Goal: Task Accomplishment & Management: Manage account settings

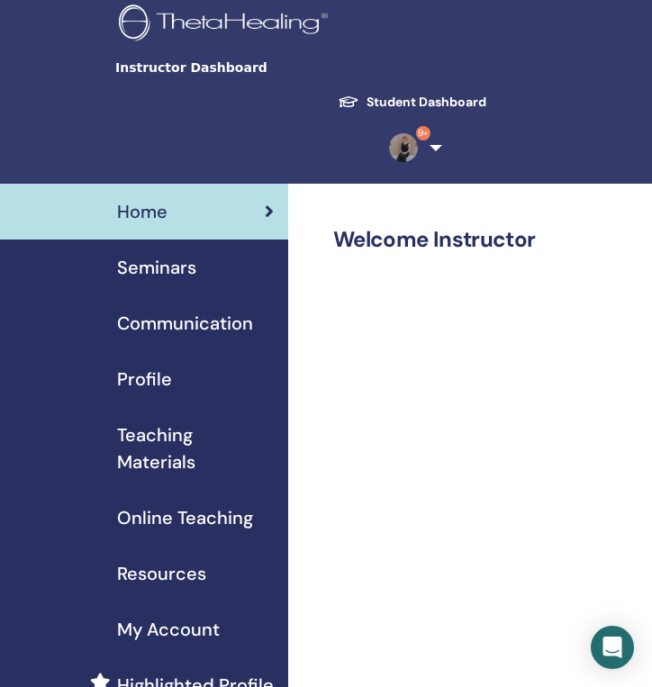
click at [179, 267] on span "Seminars" at bounding box center [156, 267] width 79 height 27
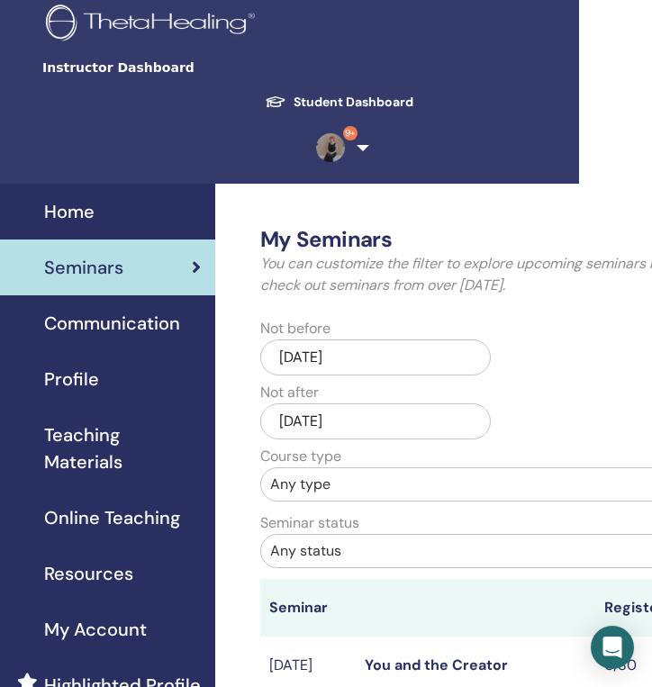
scroll to position [0, 74]
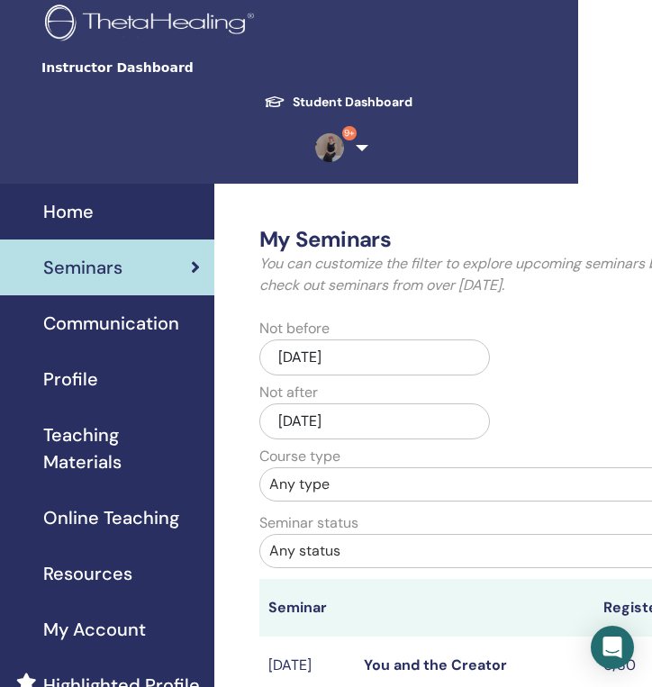
click at [366, 99] on link "Student Dashboard" at bounding box center [337, 101] width 177 height 33
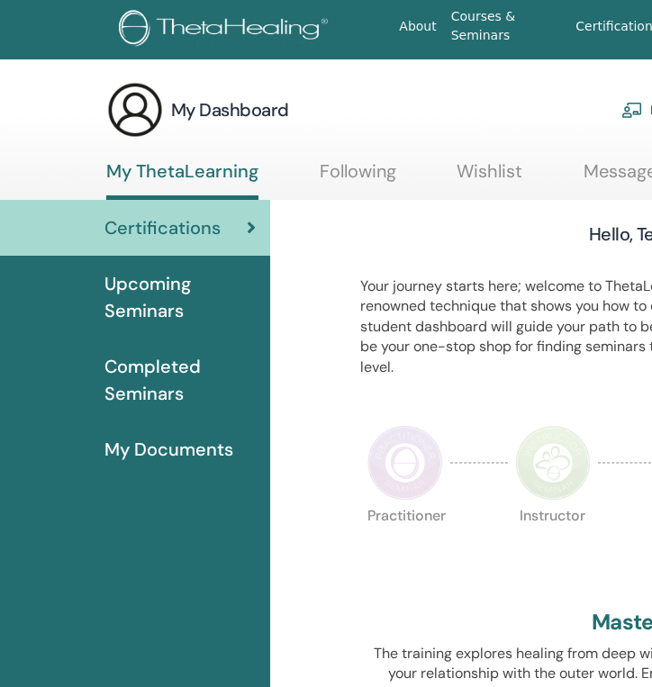
click at [158, 296] on span "Upcoming Seminars" at bounding box center [179, 297] width 151 height 54
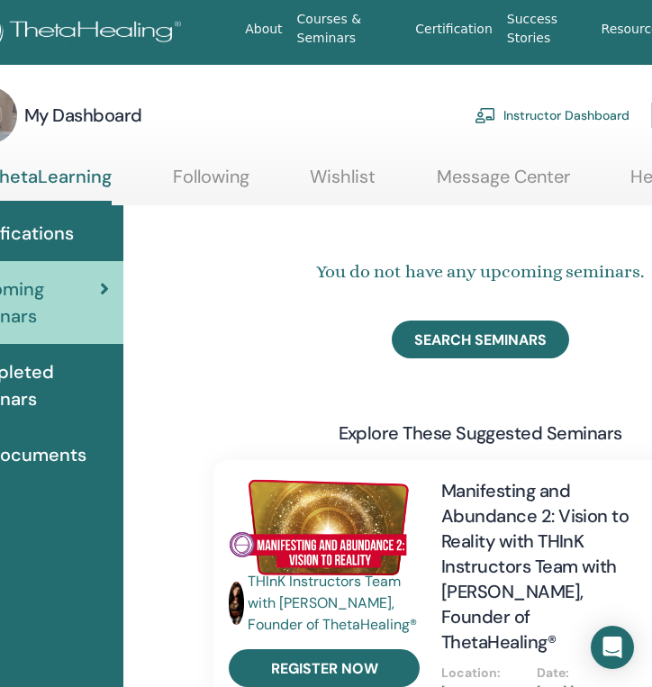
scroll to position [0, 203]
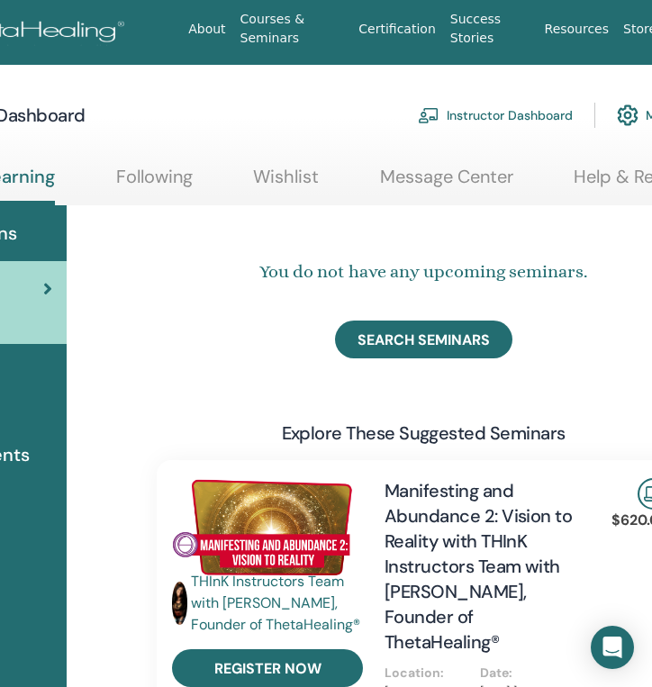
click at [507, 116] on link "Instructor Dashboard" at bounding box center [495, 115] width 155 height 40
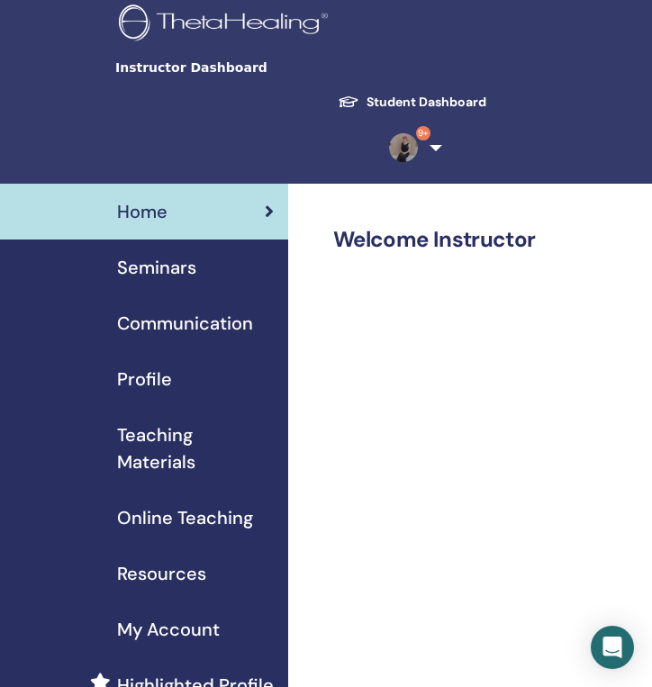
click at [175, 275] on span "Seminars" at bounding box center [156, 267] width 79 height 27
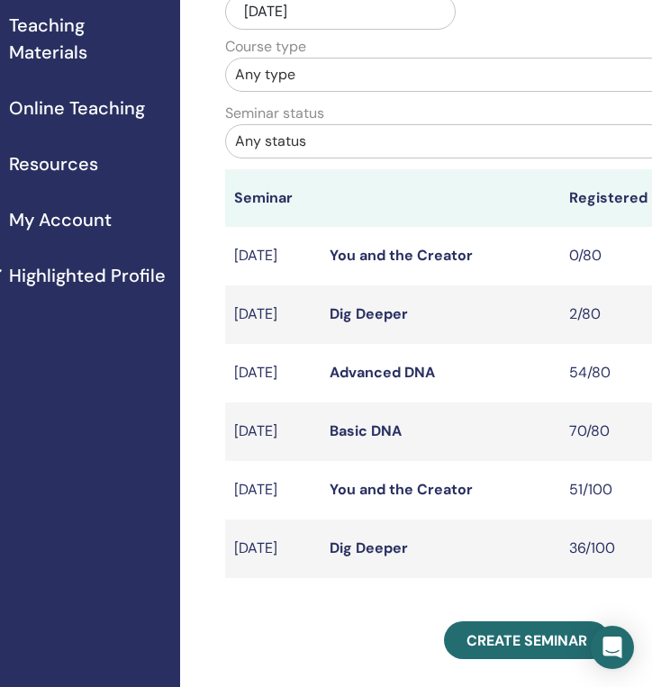
scroll to position [414, 108]
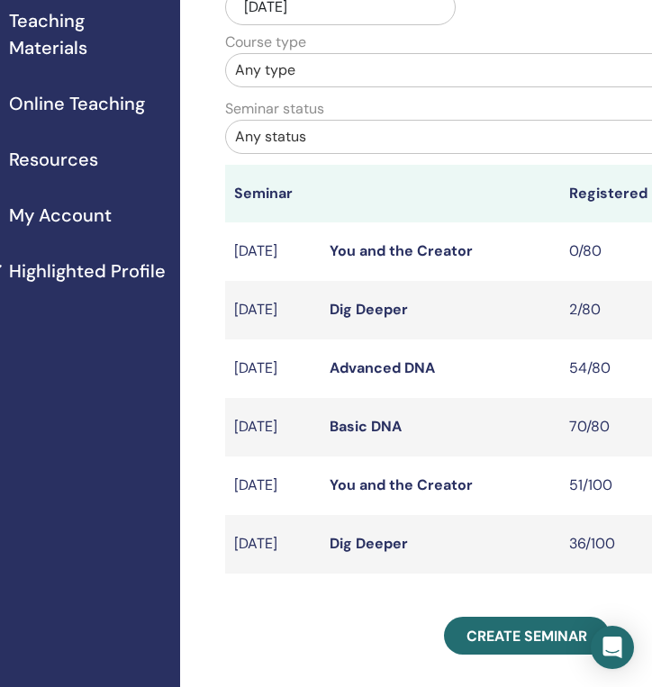
click at [347, 319] on link "Dig Deeper" at bounding box center [368, 309] width 78 height 19
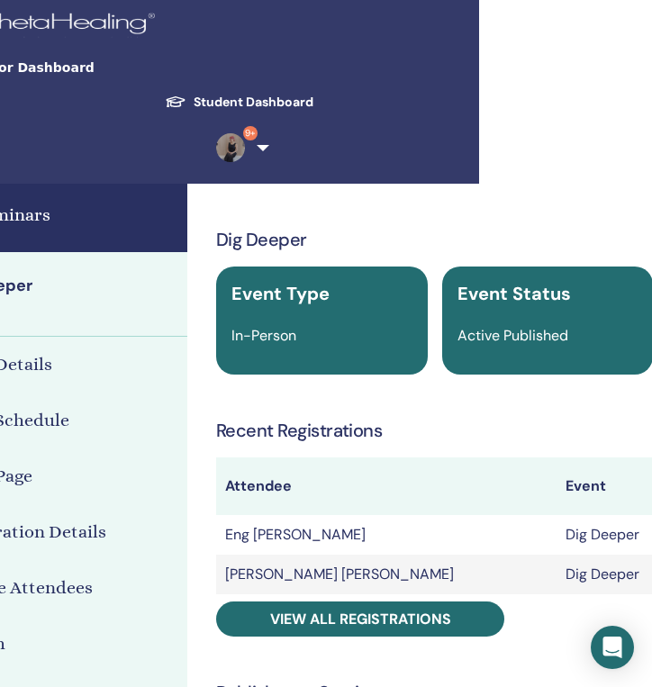
scroll to position [0, 199]
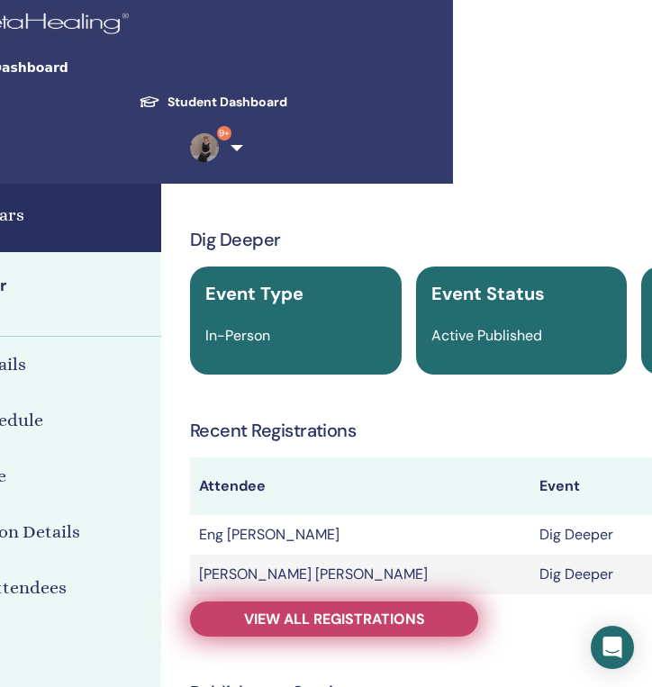
click at [353, 609] on span "View all registrations" at bounding box center [334, 618] width 181 height 19
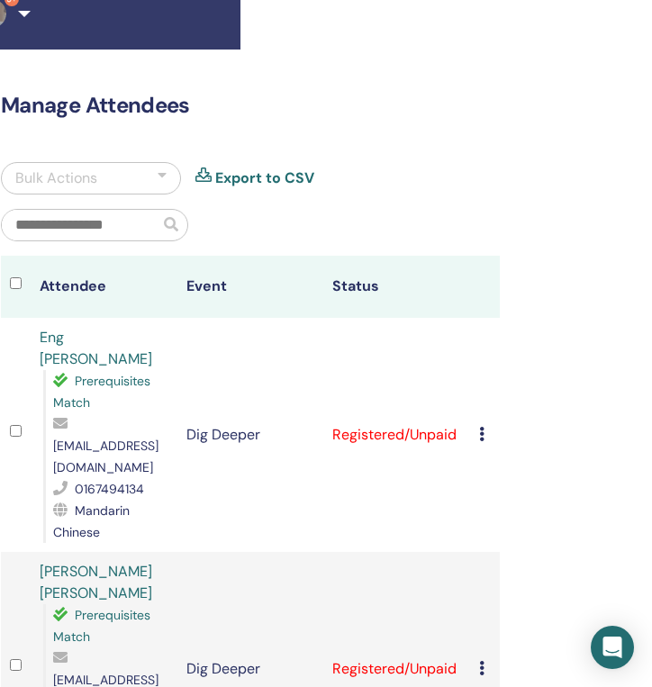
scroll to position [134, 428]
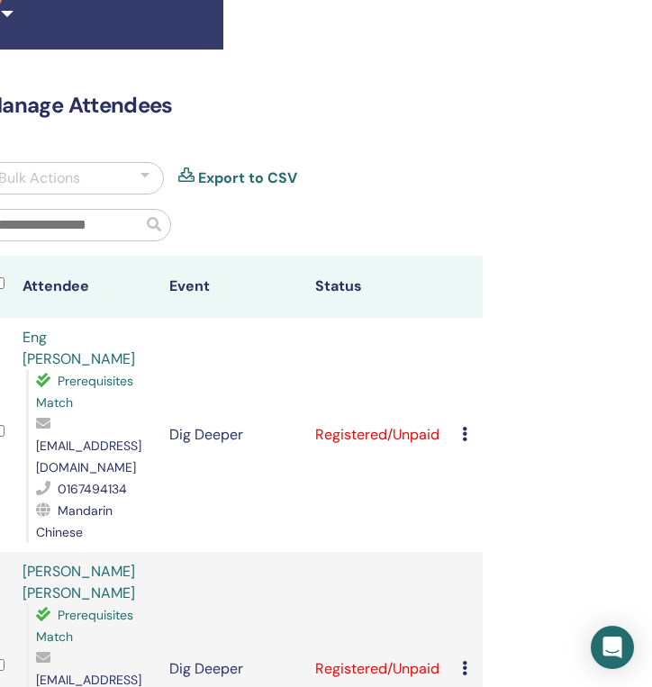
click at [147, 240] on div at bounding box center [233, 232] width 526 height 47
click at [114, 181] on div "Bulk Actions" at bounding box center [74, 178] width 180 height 32
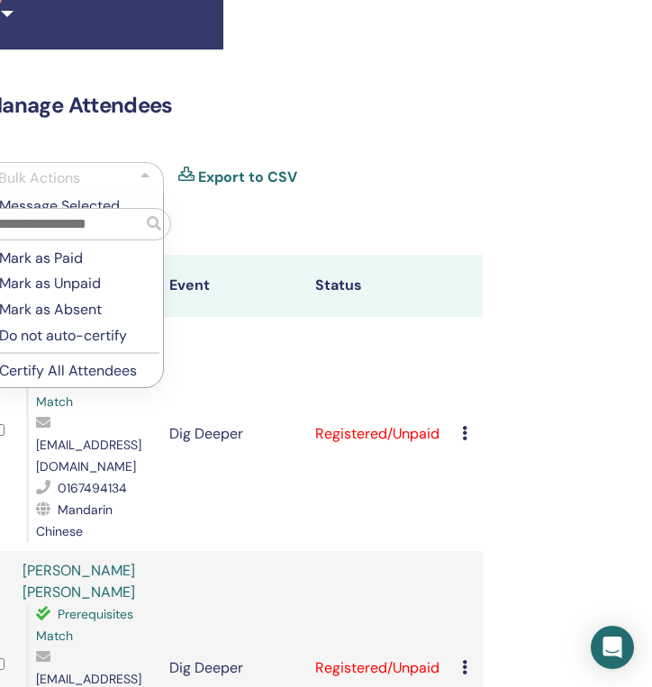
click at [84, 259] on p "Mark as Paid" at bounding box center [73, 258] width 149 height 20
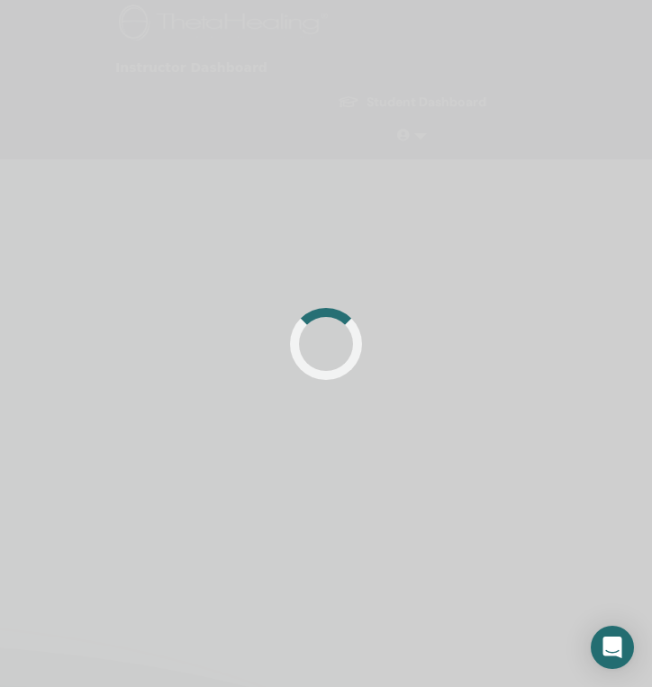
scroll to position [17, 0]
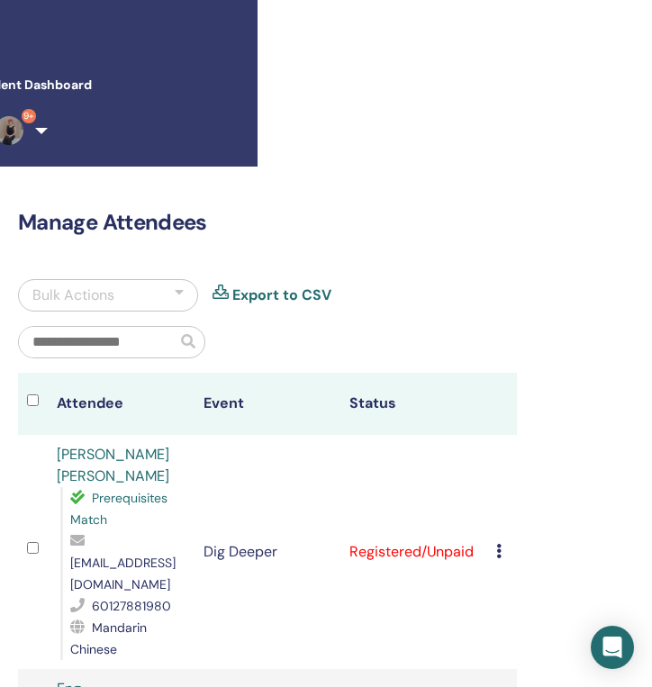
scroll to position [17, 400]
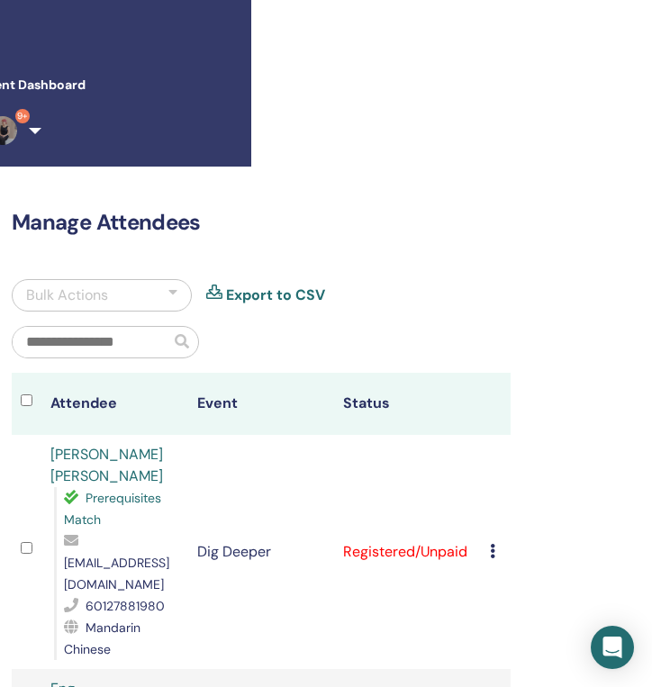
click at [494, 544] on icon at bounding box center [492, 551] width 5 height 14
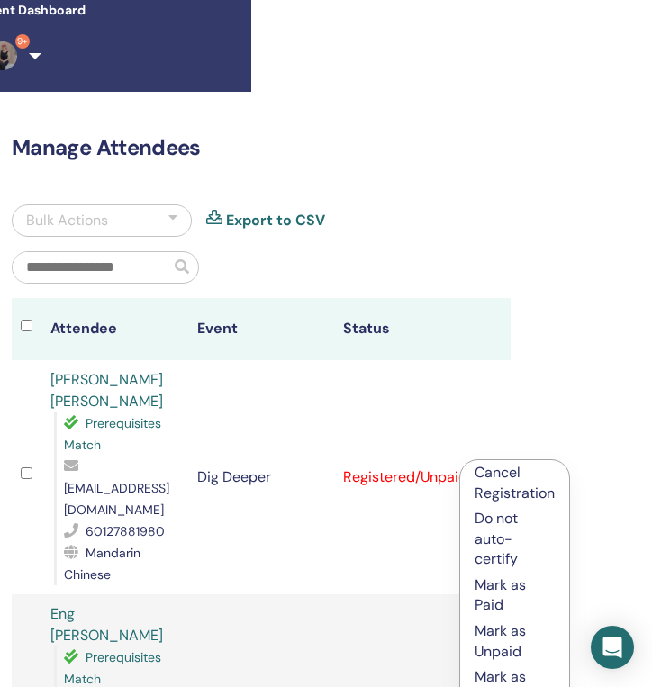
scroll to position [94, 400]
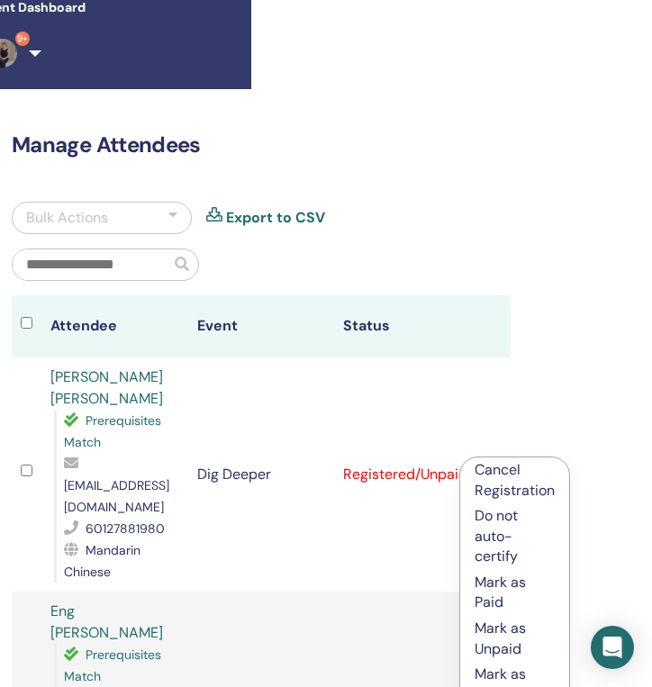
click at [490, 597] on p "Mark as Paid" at bounding box center [514, 592] width 80 height 40
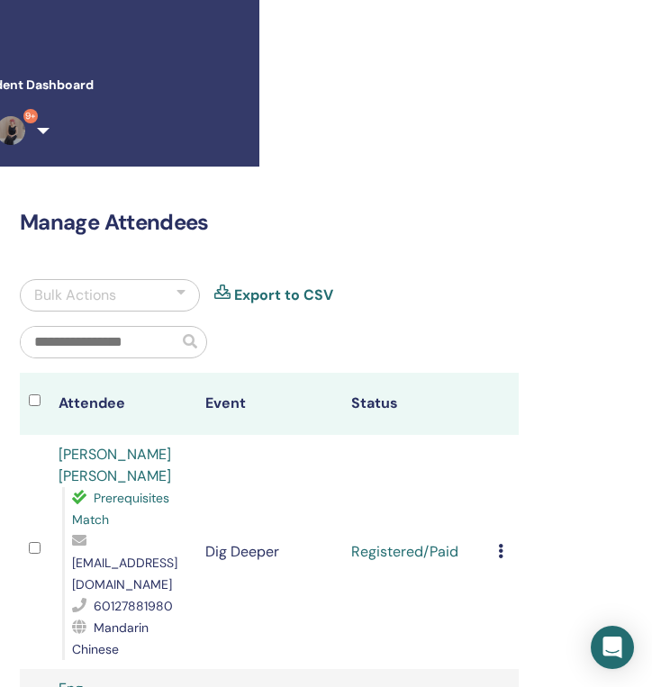
scroll to position [17, 428]
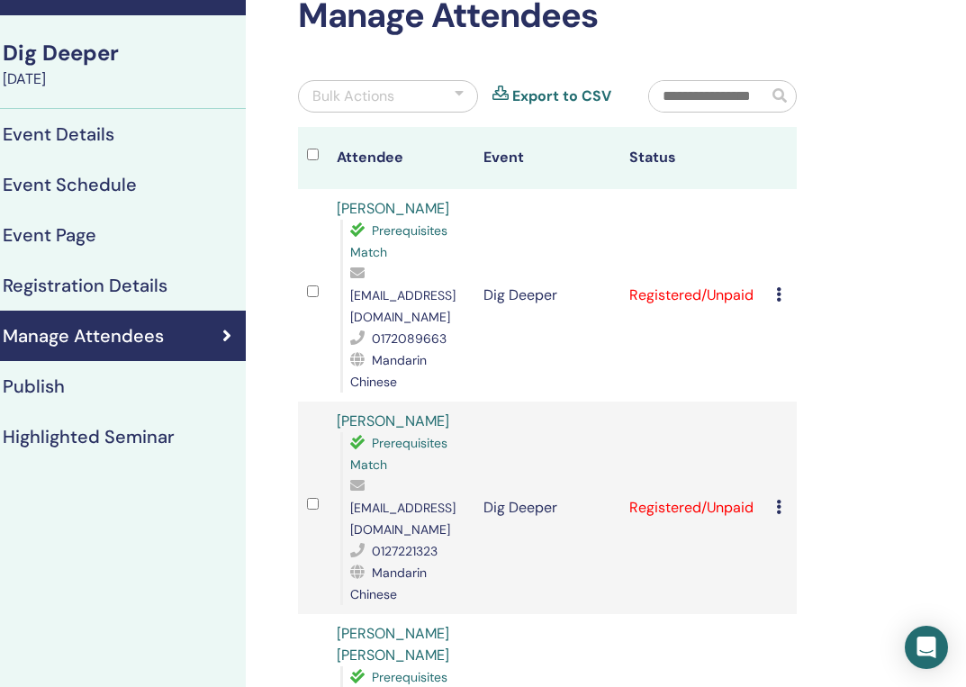
scroll to position [89, 114]
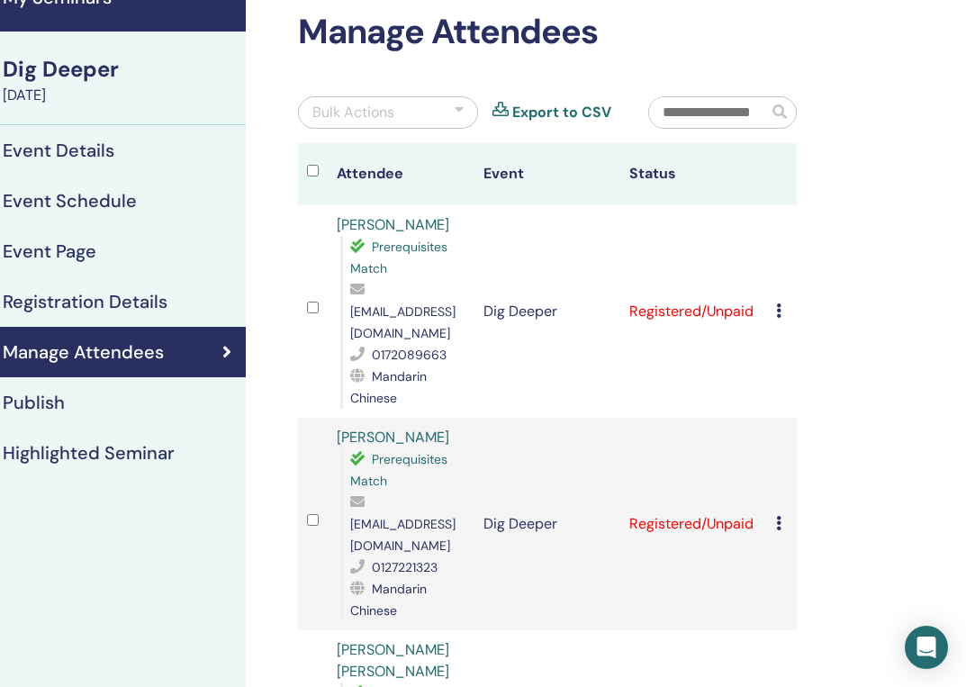
click at [403, 109] on div "Bulk Actions" at bounding box center [388, 112] width 180 height 32
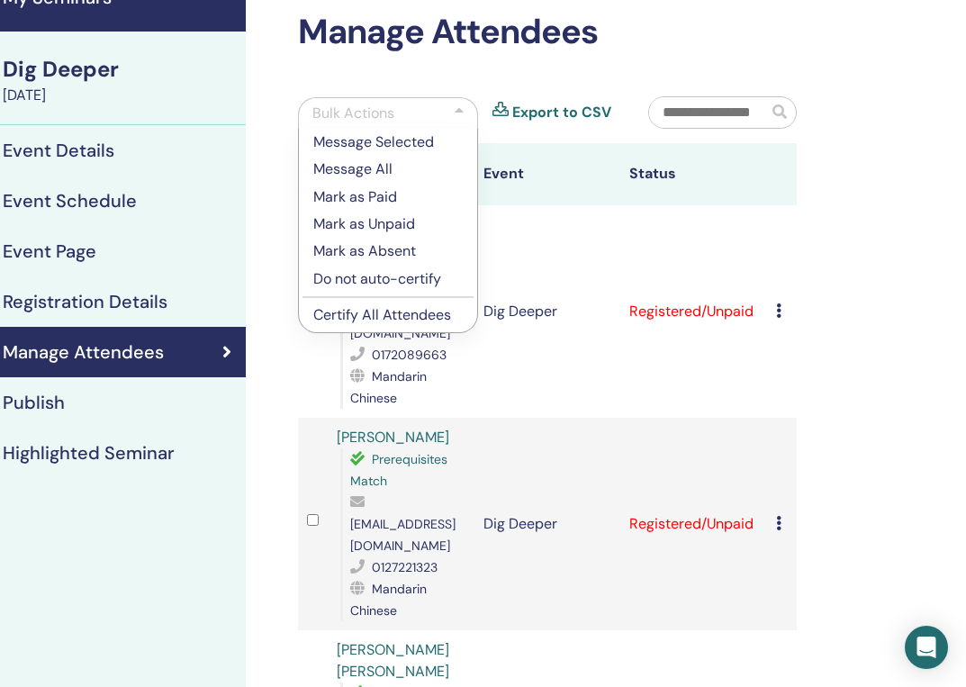
click at [386, 194] on p "Mark as Paid" at bounding box center [387, 197] width 149 height 22
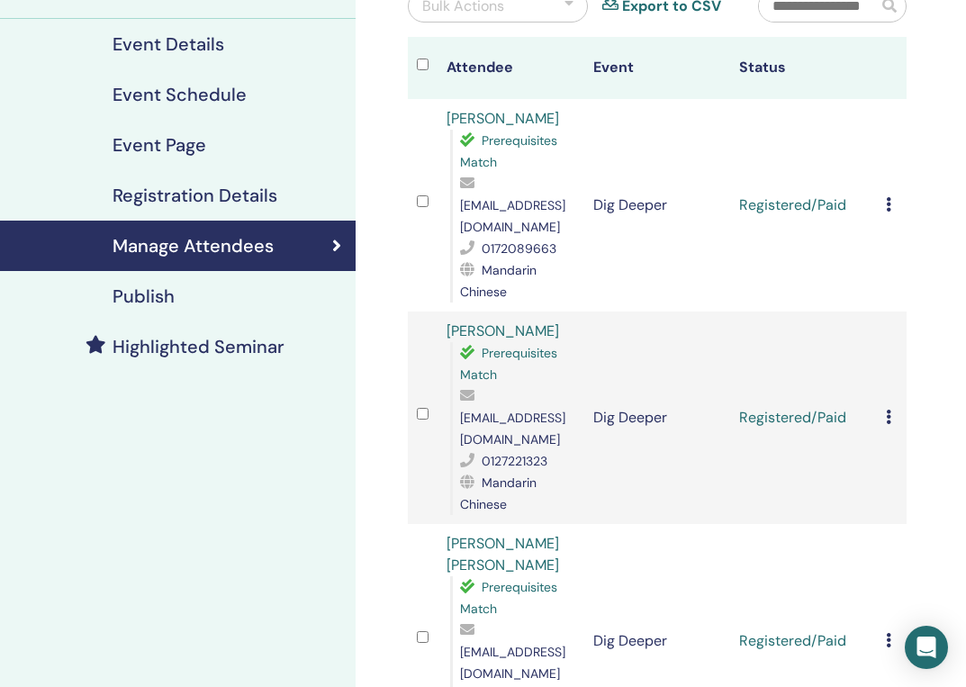
scroll to position [0, 4]
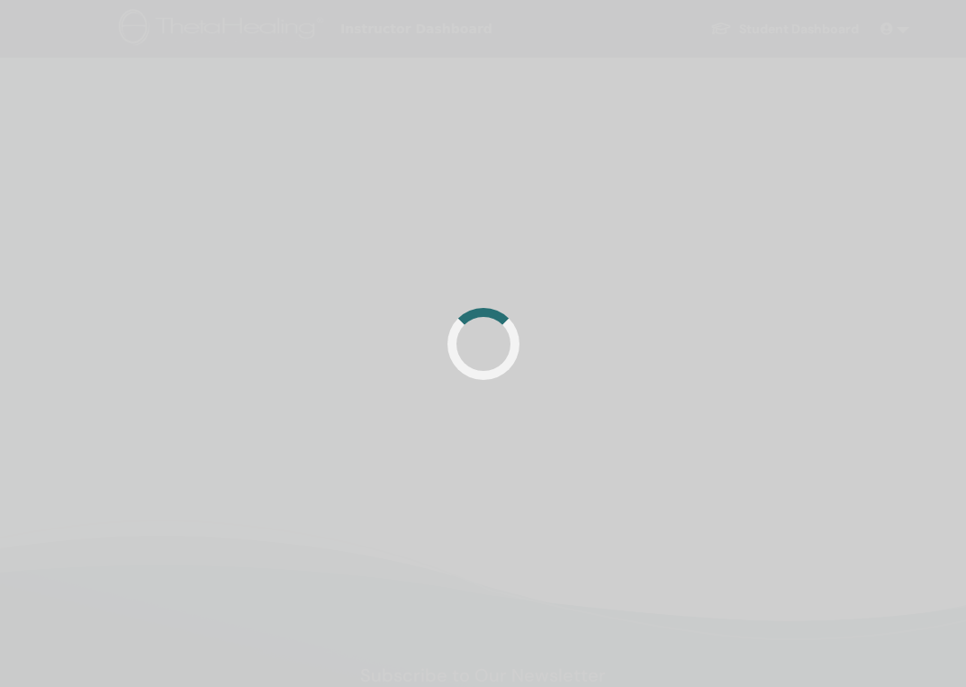
scroll to position [0, 4]
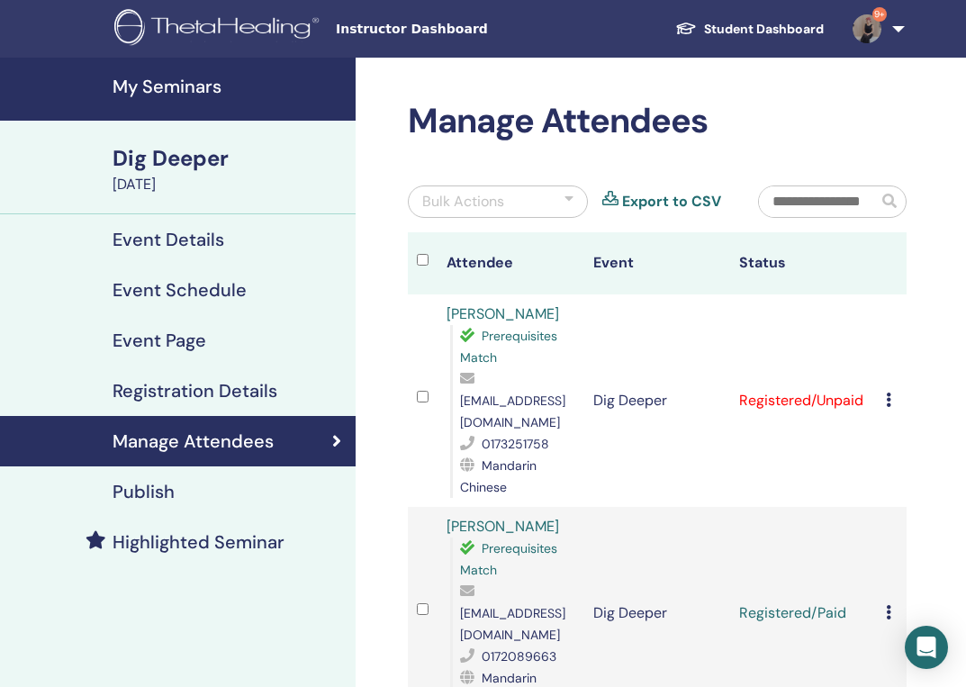
click at [890, 401] on icon at bounding box center [888, 399] width 5 height 14
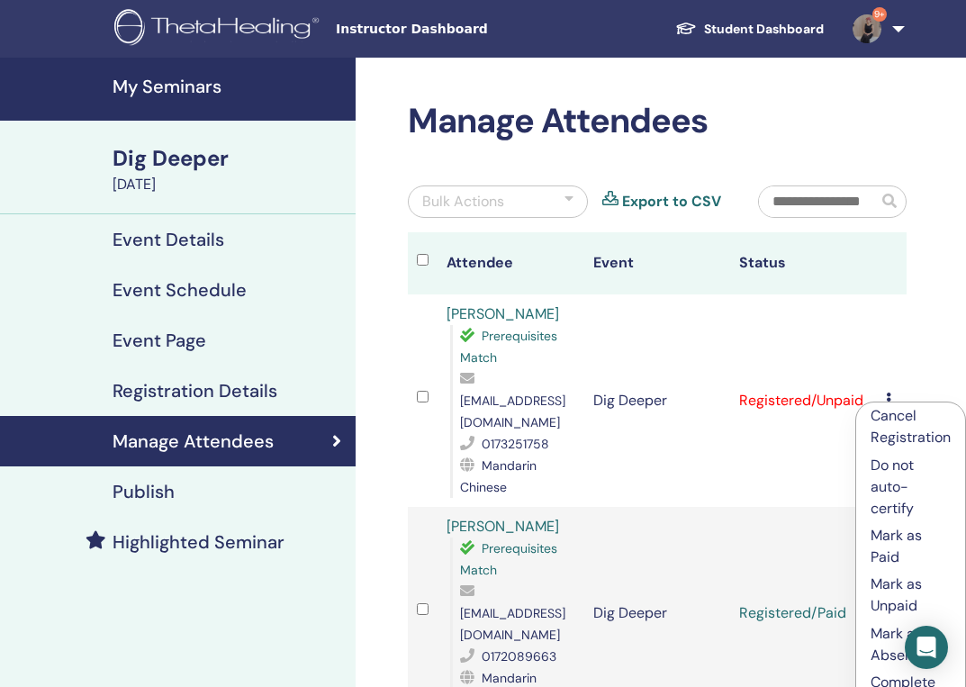
click at [895, 554] on p "Mark as Paid" at bounding box center [910, 546] width 80 height 43
